Goal: Information Seeking & Learning: Learn about a topic

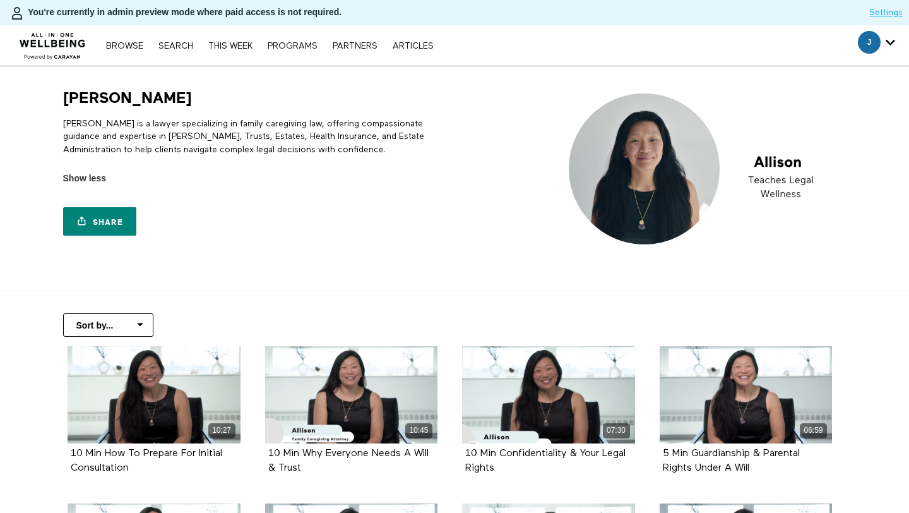
click at [206, 121] on p "[PERSON_NAME] is a lawyer specializing in family caregiving law, offering compa…" at bounding box center [256, 136] width 387 height 39
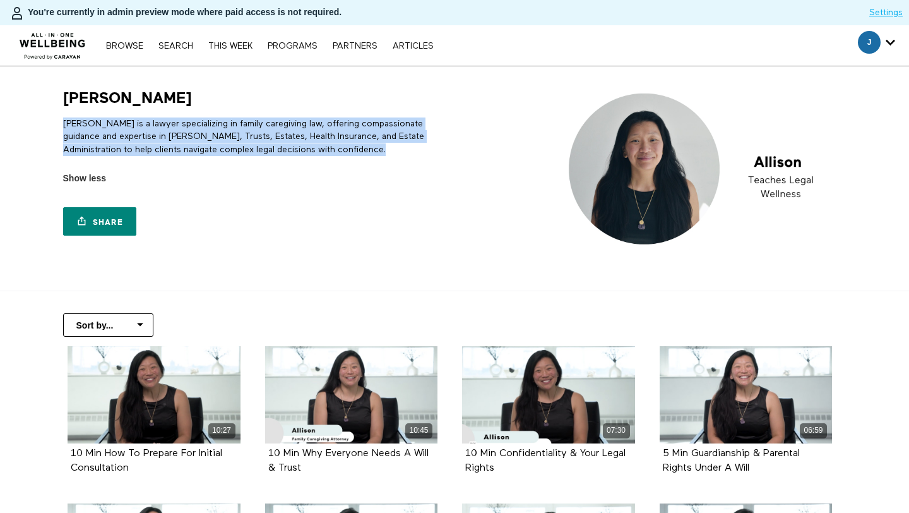
click at [206, 121] on p "[PERSON_NAME] is a lawyer specializing in family caregiving law, offering compa…" at bounding box center [256, 136] width 387 height 39
copy div "[PERSON_NAME] is a lawyer specializing in family caregiving law, offering compa…"
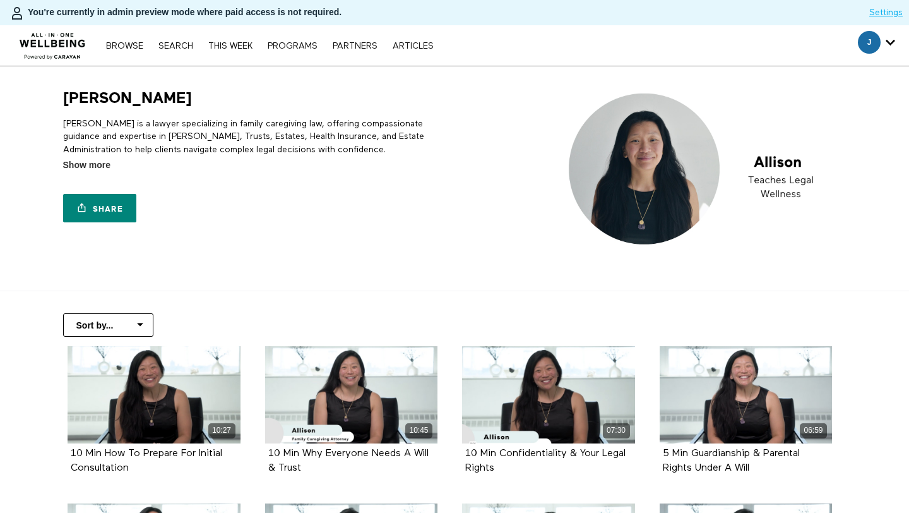
click at [193, 135] on p "[PERSON_NAME] is a lawyer specializing in family caregiving law, offering compa…" at bounding box center [256, 136] width 387 height 39
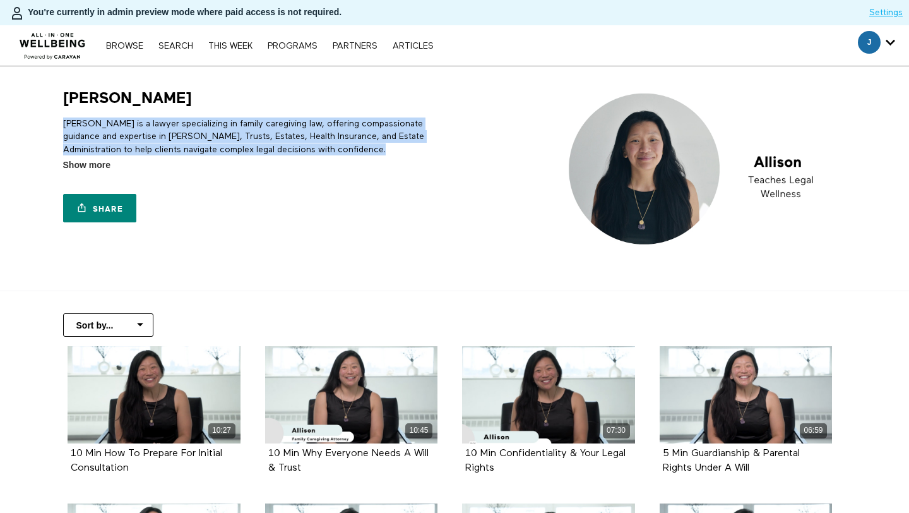
click at [193, 135] on p "[PERSON_NAME] is a lawyer specializing in family caregiving law, offering compa…" at bounding box center [256, 136] width 387 height 39
copy div "[PERSON_NAME] is a lawyer specializing in family caregiving law, offering compa…"
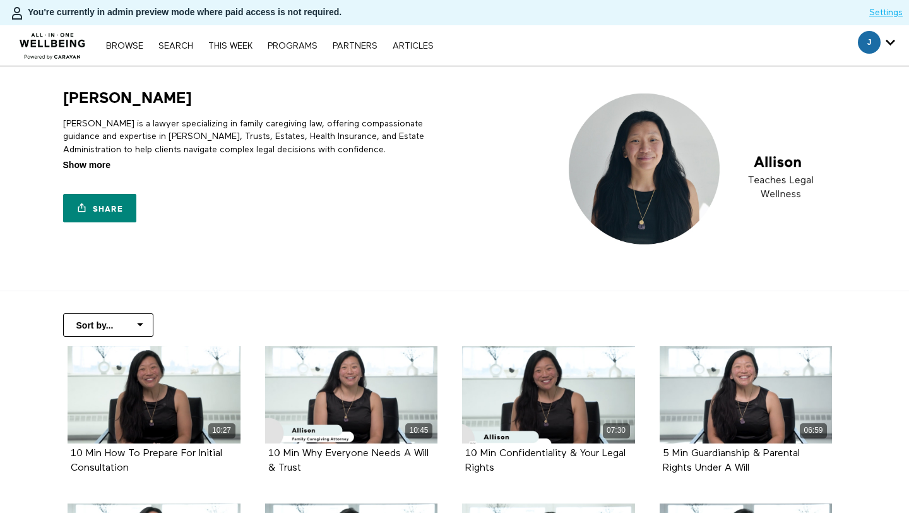
click at [76, 160] on span "Show more" at bounding box center [86, 165] width 47 height 13
click at [0, 0] on input "Show more Show less" at bounding box center [0, 0] width 0 height 0
